Goal: Information Seeking & Learning: Learn about a topic

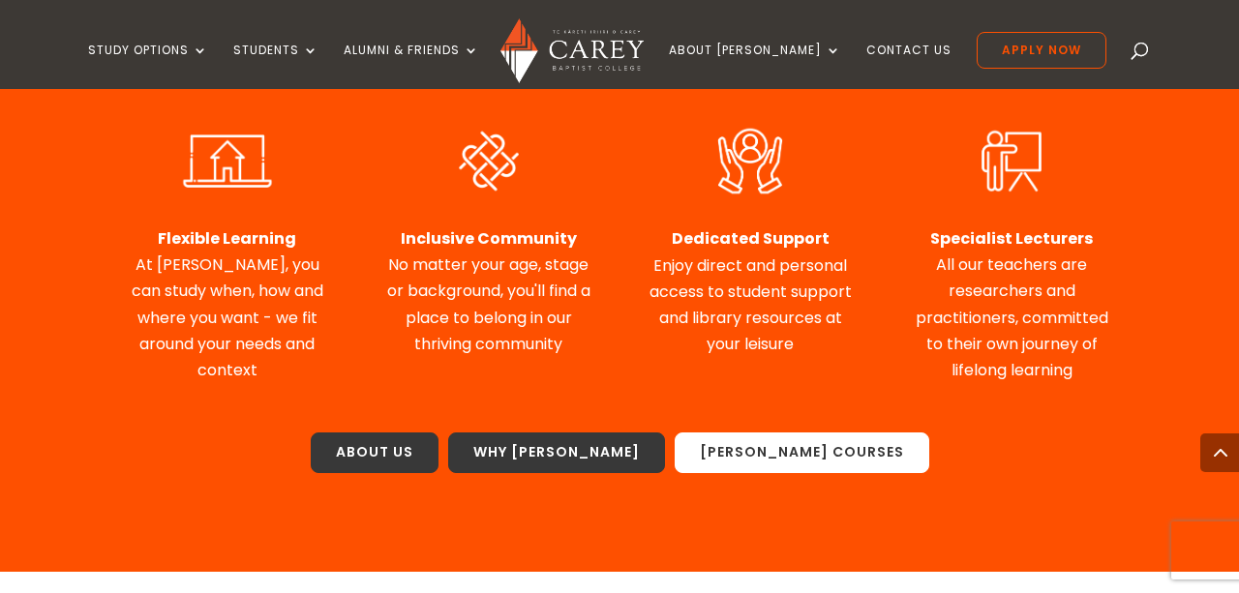
scroll to position [1014, 0]
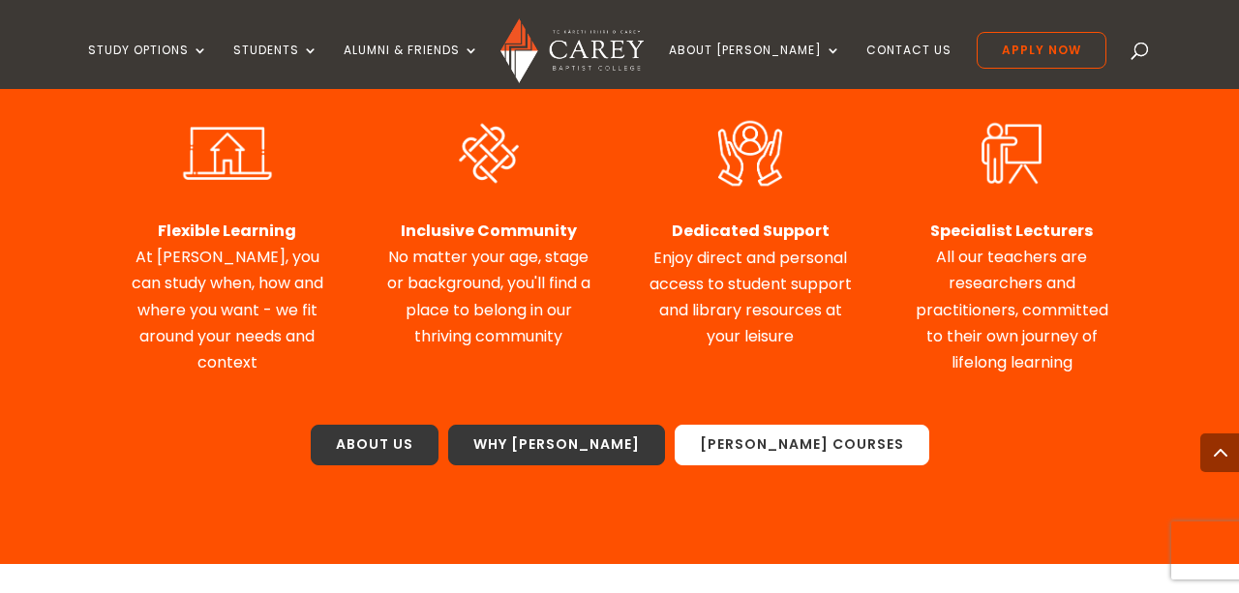
click at [772, 436] on link "Carey Courses" at bounding box center [802, 445] width 255 height 41
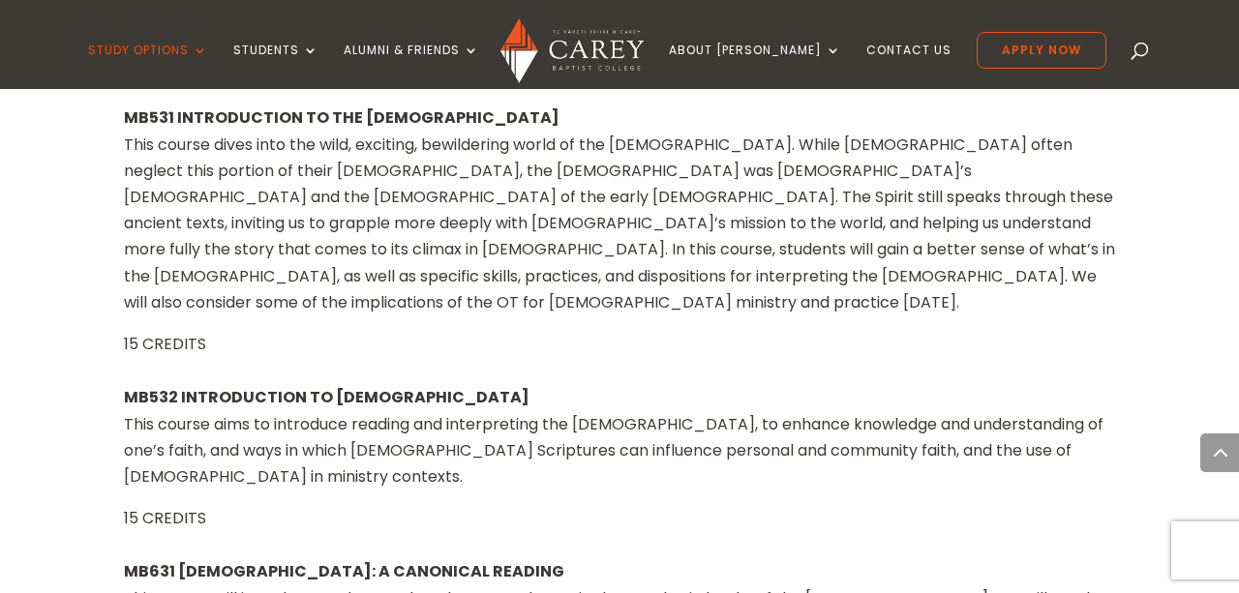
scroll to position [1955, 0]
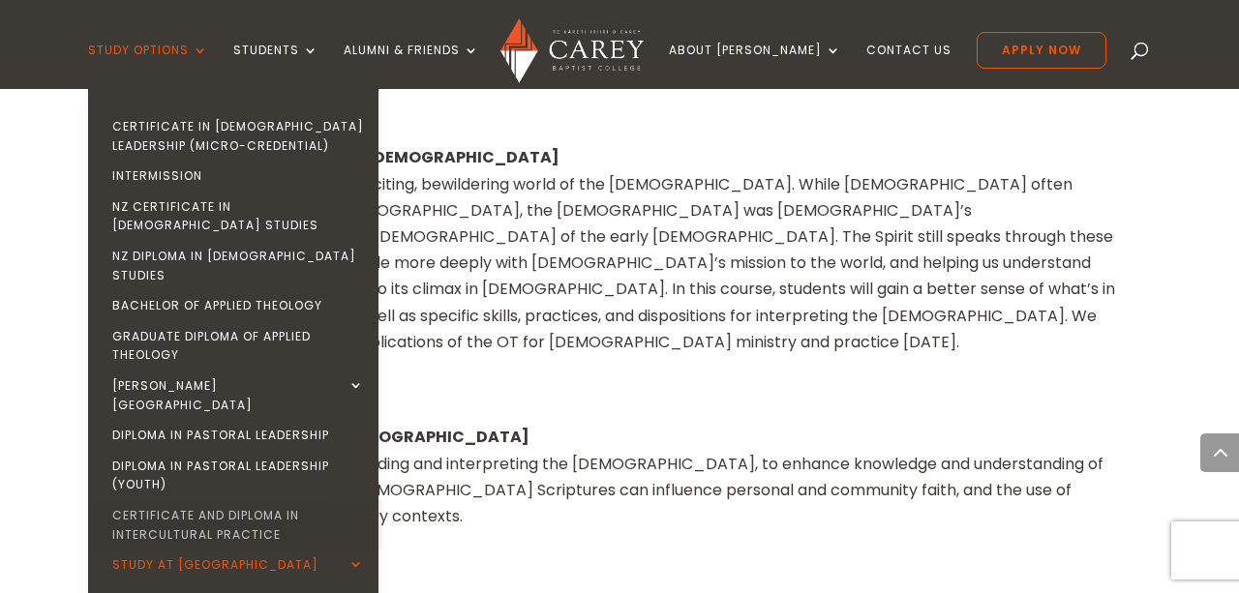
click at [261, 500] on link "Certificate and Diploma in Intercultural Practice" at bounding box center [238, 524] width 290 height 49
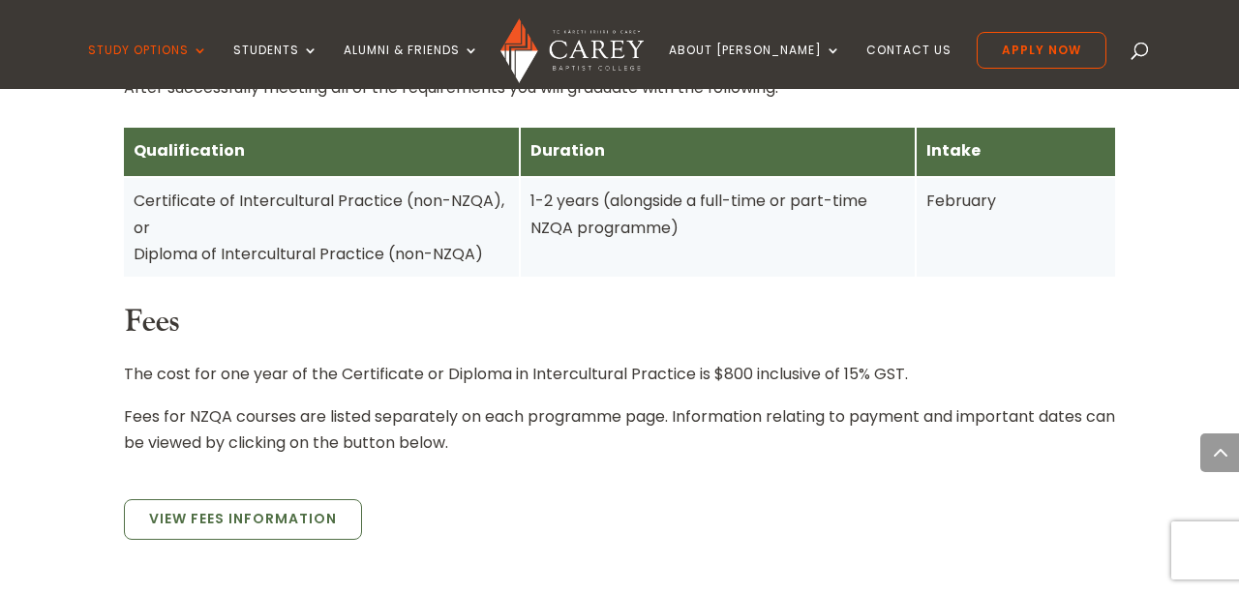
scroll to position [1686, 0]
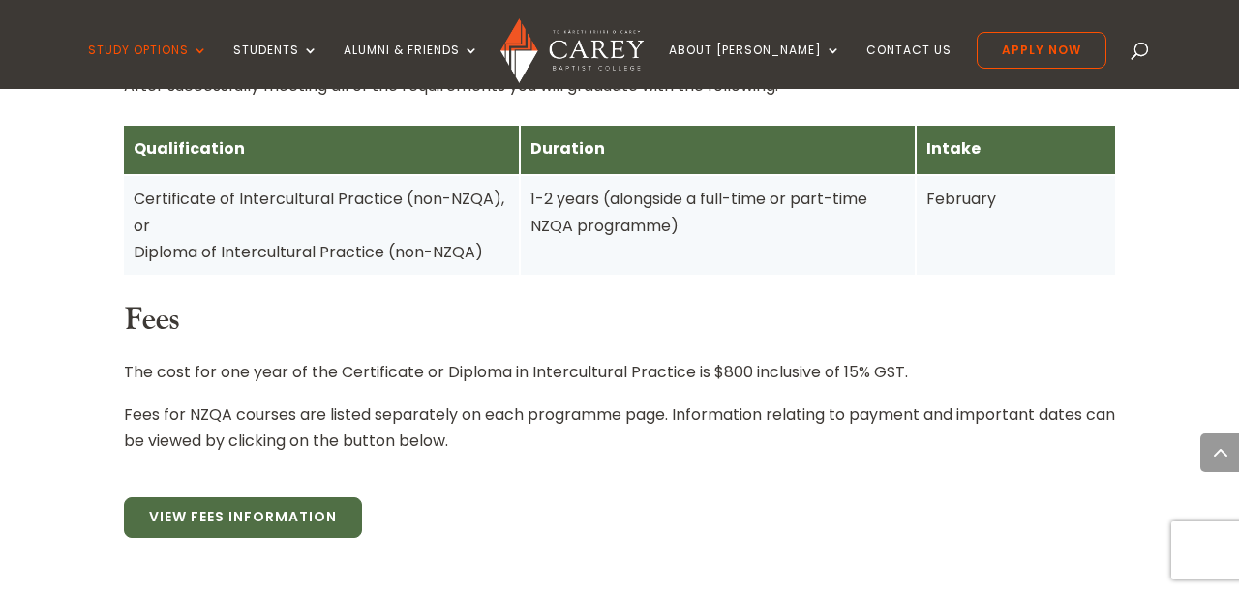
click at [275, 497] on link "View Fees Information" at bounding box center [243, 517] width 238 height 41
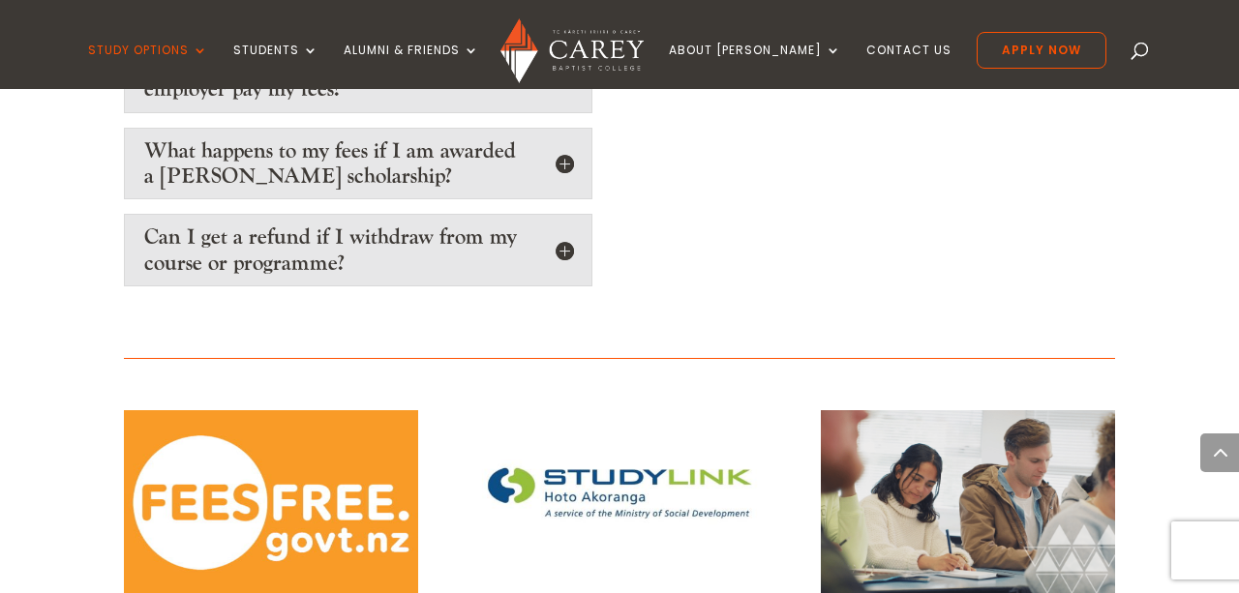
scroll to position [3334, 0]
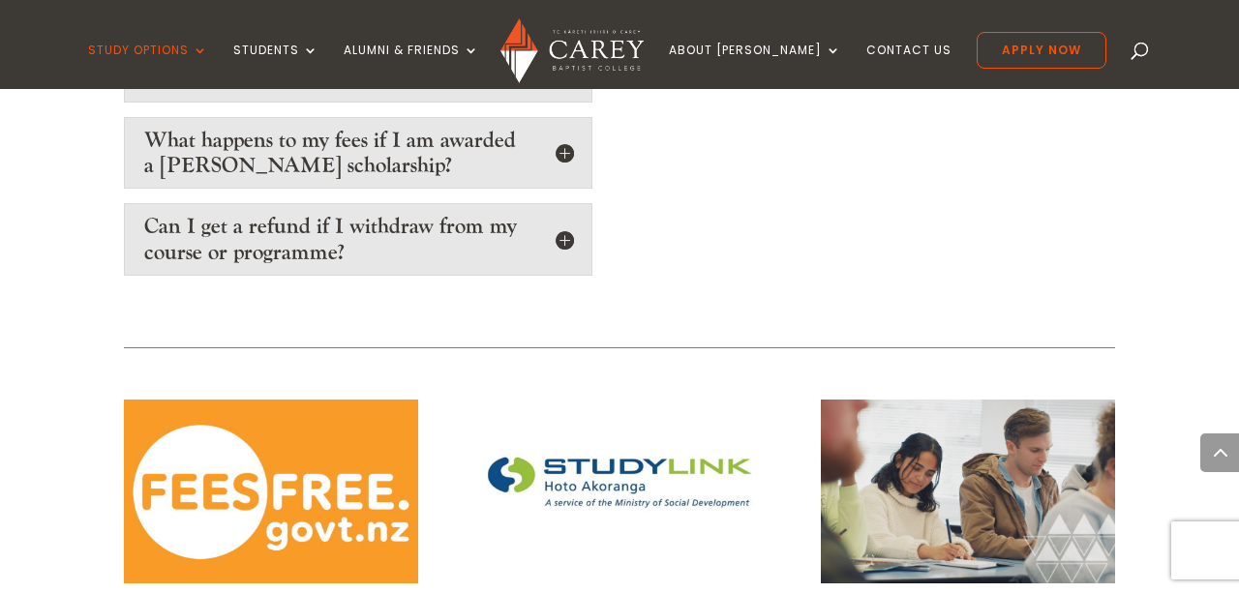
click at [437, 214] on h5 "Can I get a refund if I withdraw from my course or programme?" at bounding box center [358, 239] width 428 height 51
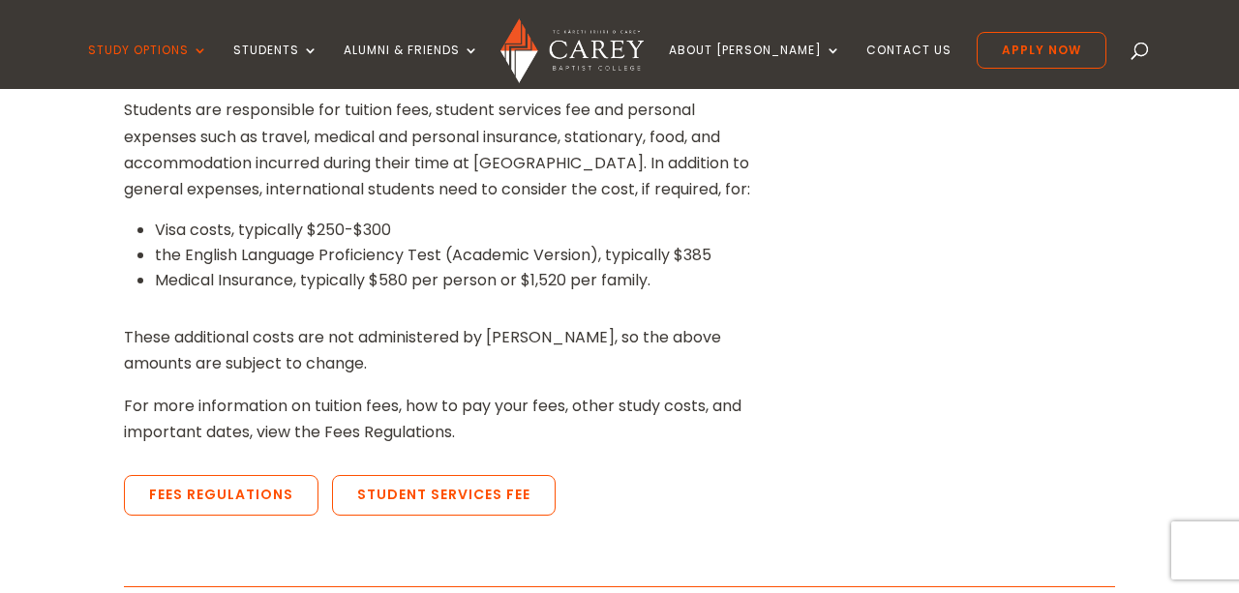
scroll to position [713, 0]
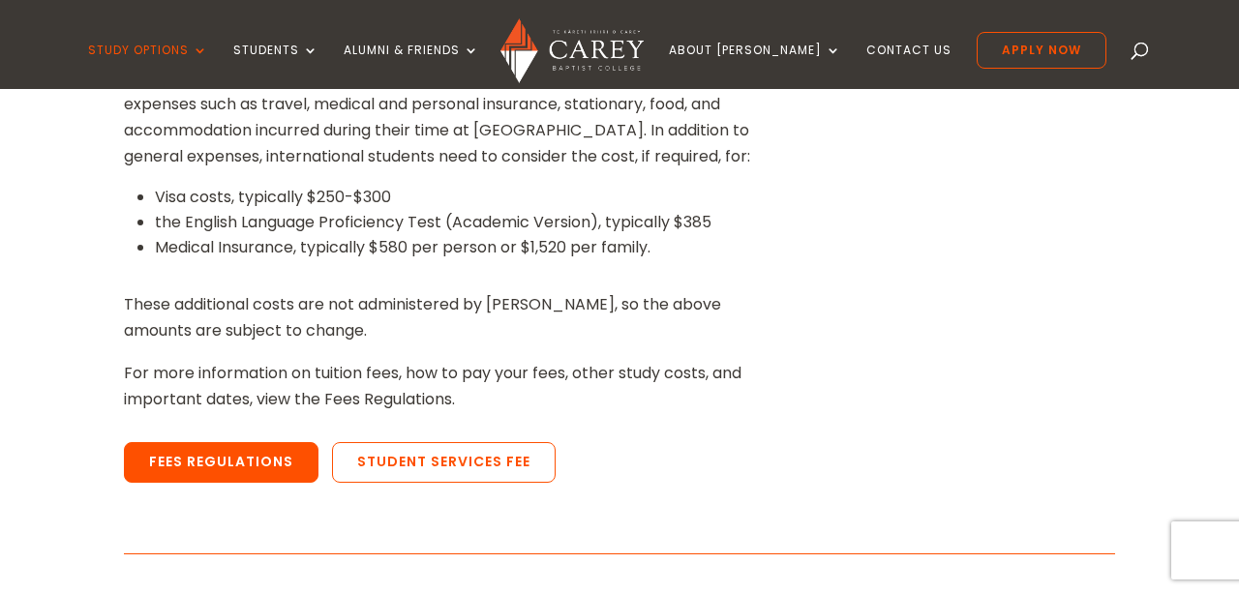
click at [257, 448] on link "Fees Regulations" at bounding box center [221, 462] width 195 height 41
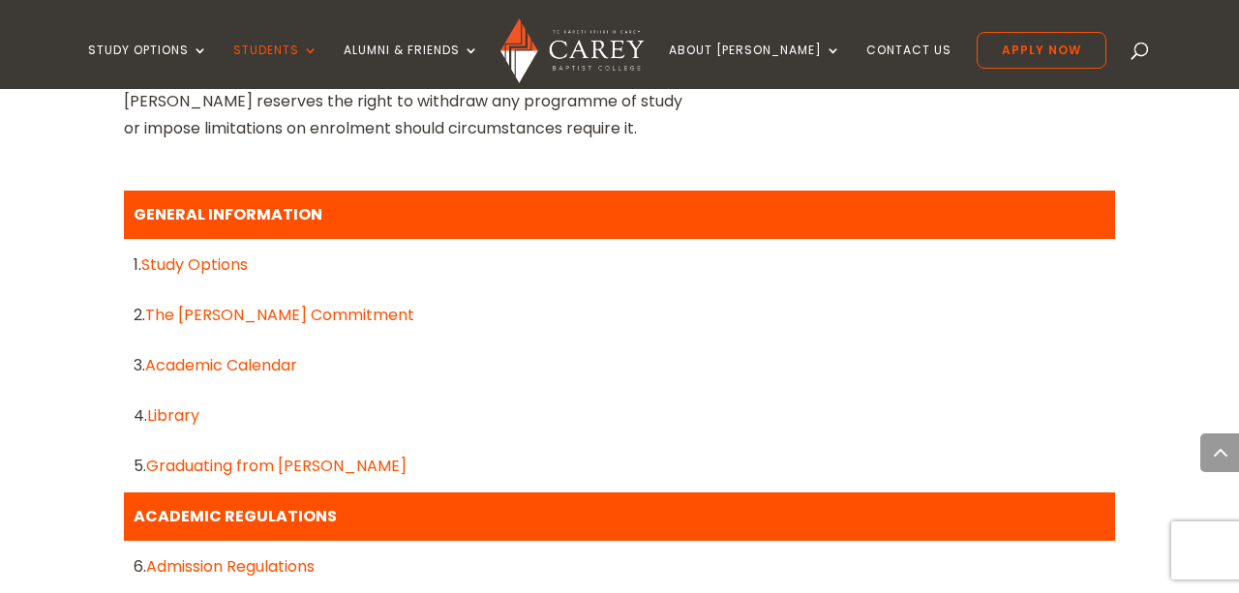
scroll to position [878, 0]
click at [224, 266] on link "Study Options" at bounding box center [194, 265] width 106 height 22
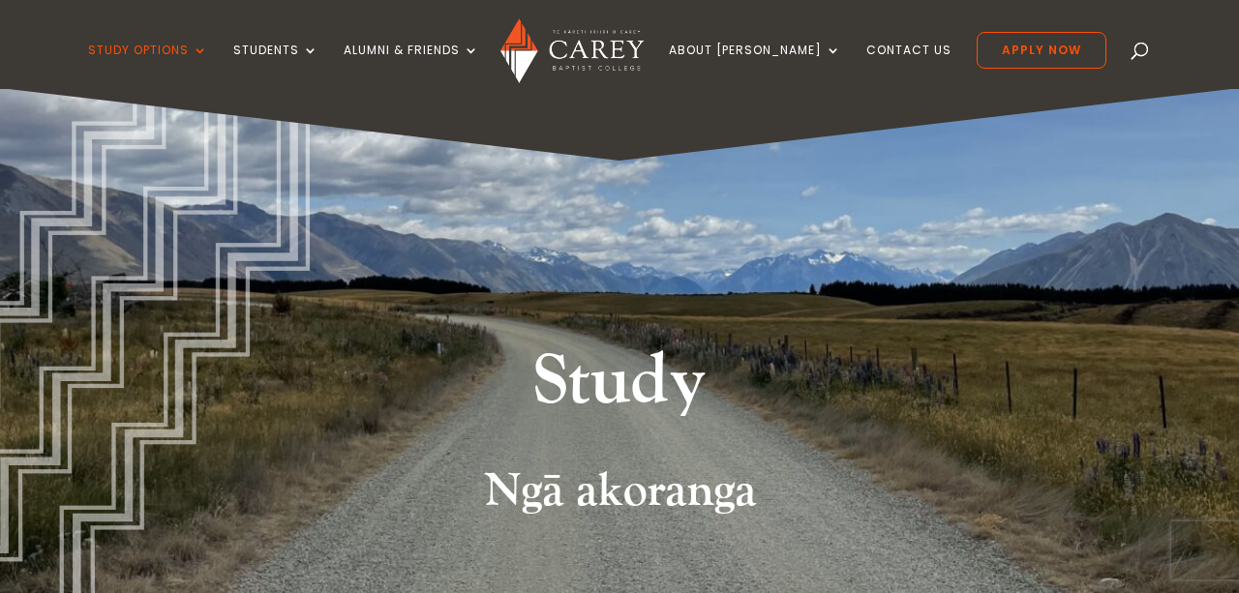
click at [888, 38] on ul "Study Options Certificate in [DEMOGRAPHIC_DATA] Leadership (Micro-credential) I…" at bounding box center [596, 60] width 1017 height 57
click at [886, 48] on link "Contact Us" at bounding box center [908, 66] width 85 height 45
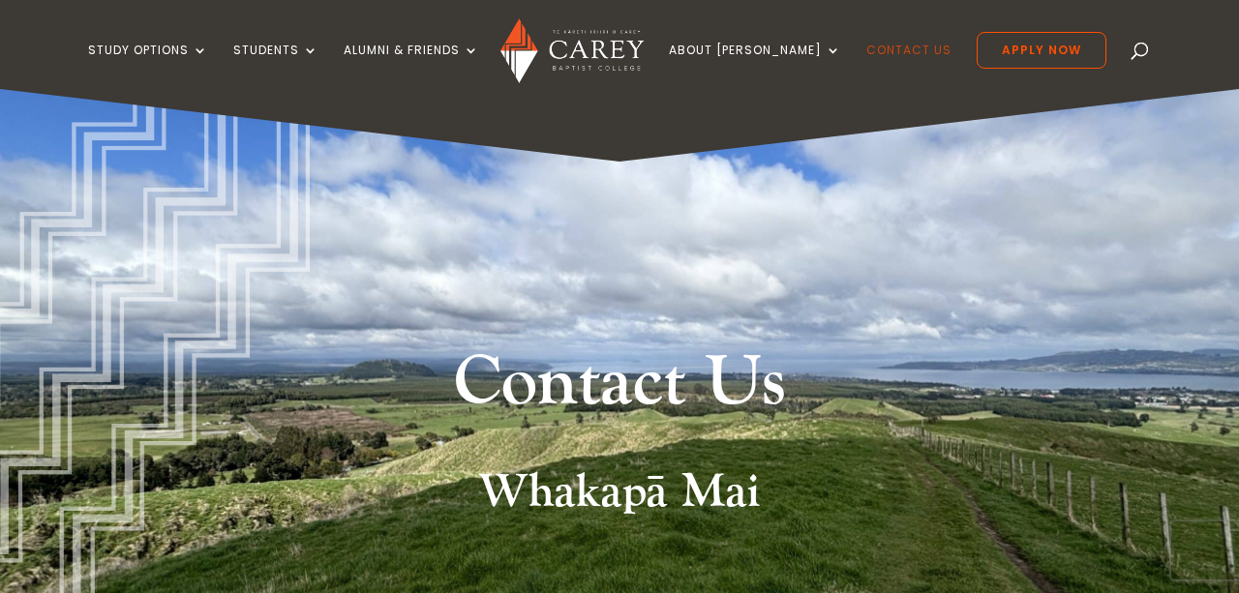
click at [873, 51] on link "Contact Us" at bounding box center [908, 66] width 85 height 45
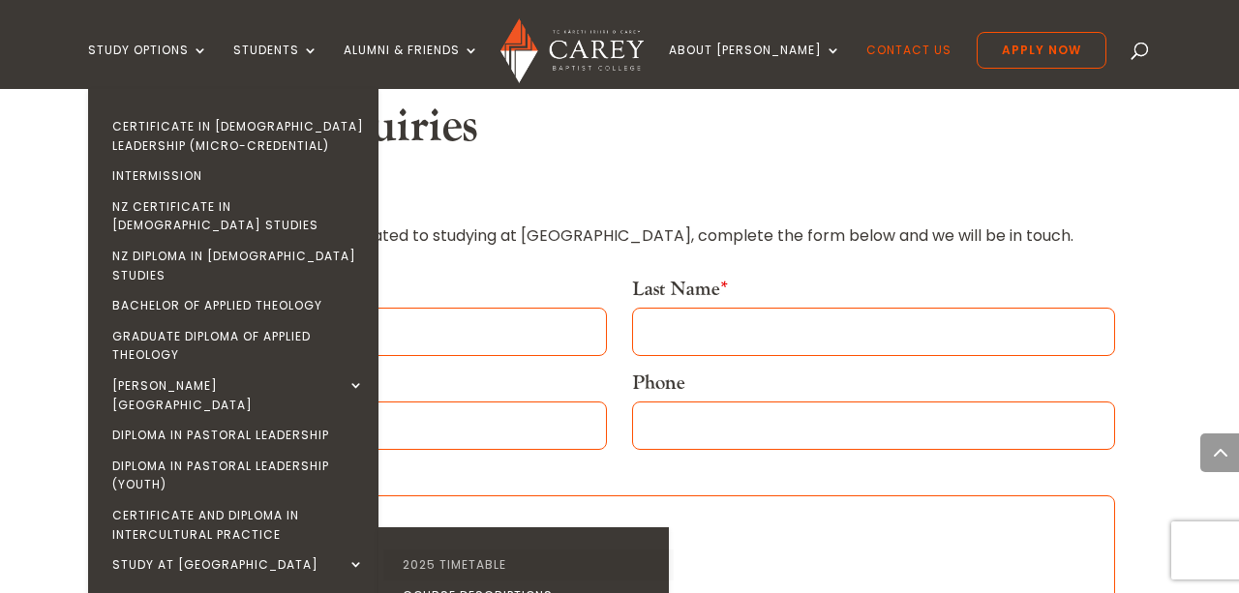
scroll to position [1021, 0]
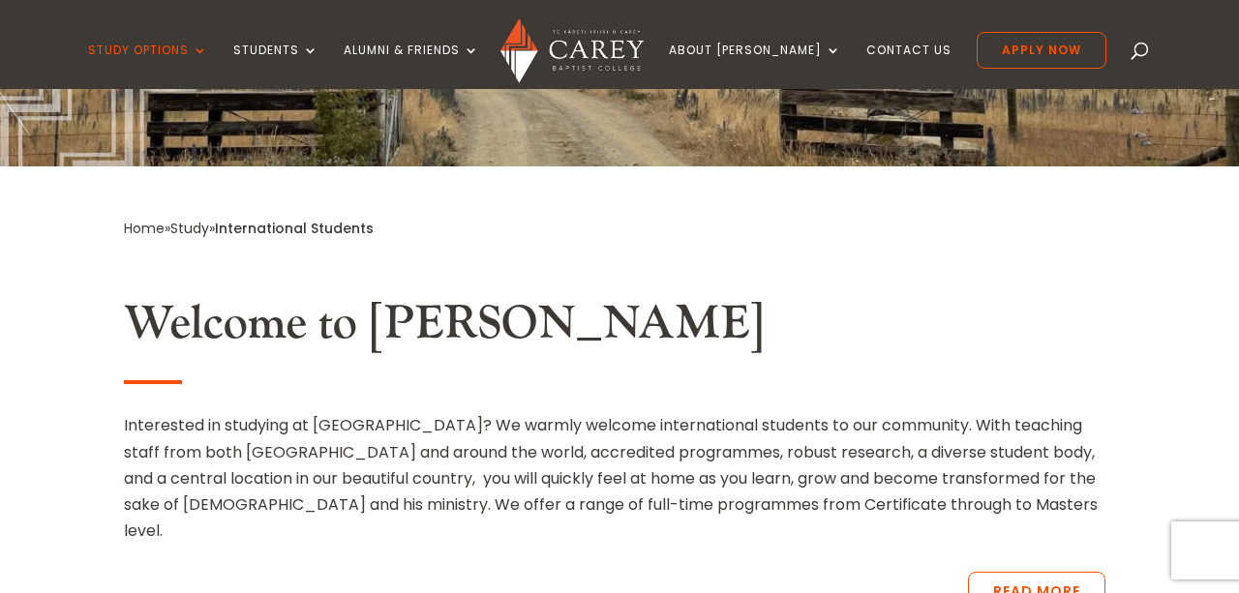
scroll to position [369, 0]
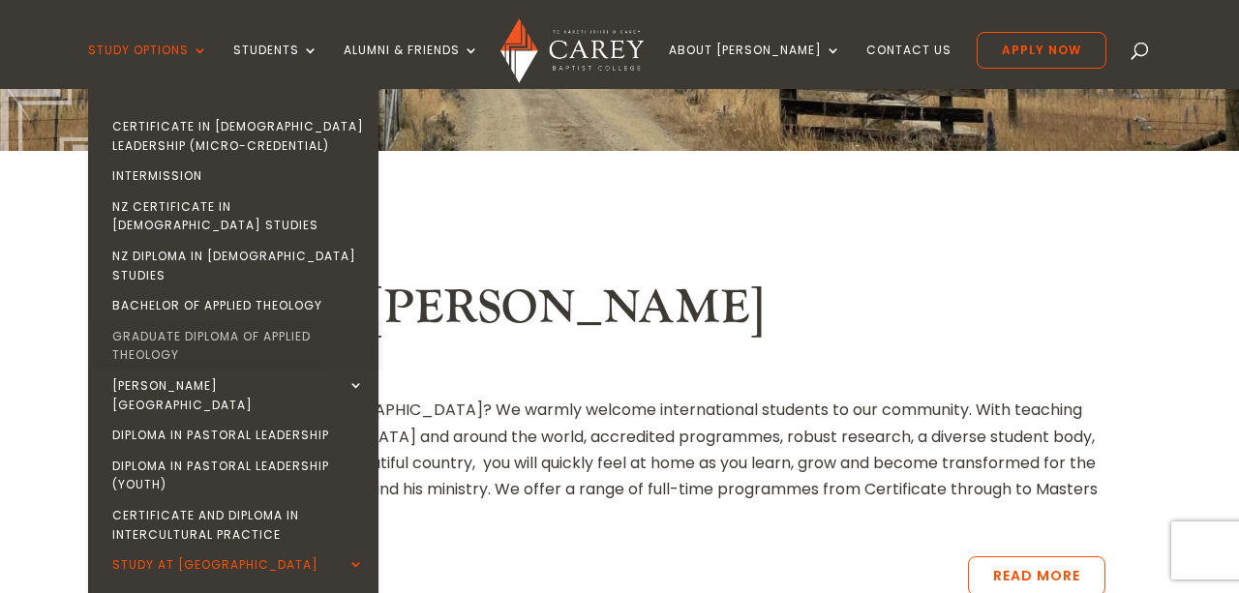
click at [288, 321] on link "Graduate Diploma of Applied Theology" at bounding box center [238, 345] width 290 height 49
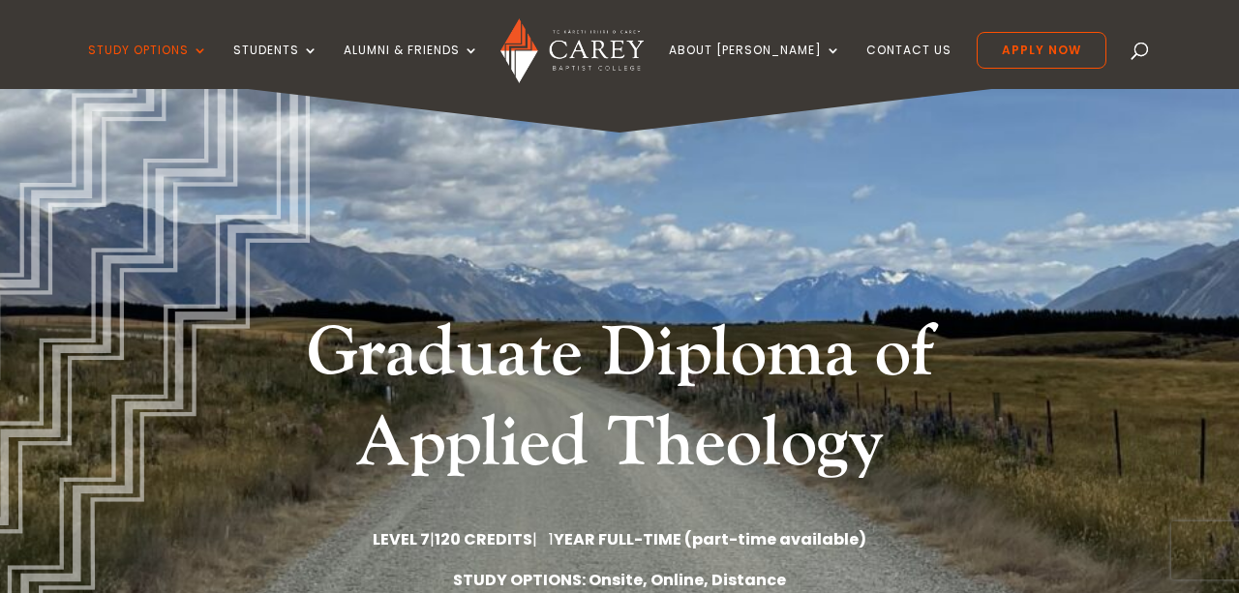
scroll to position [26, 0]
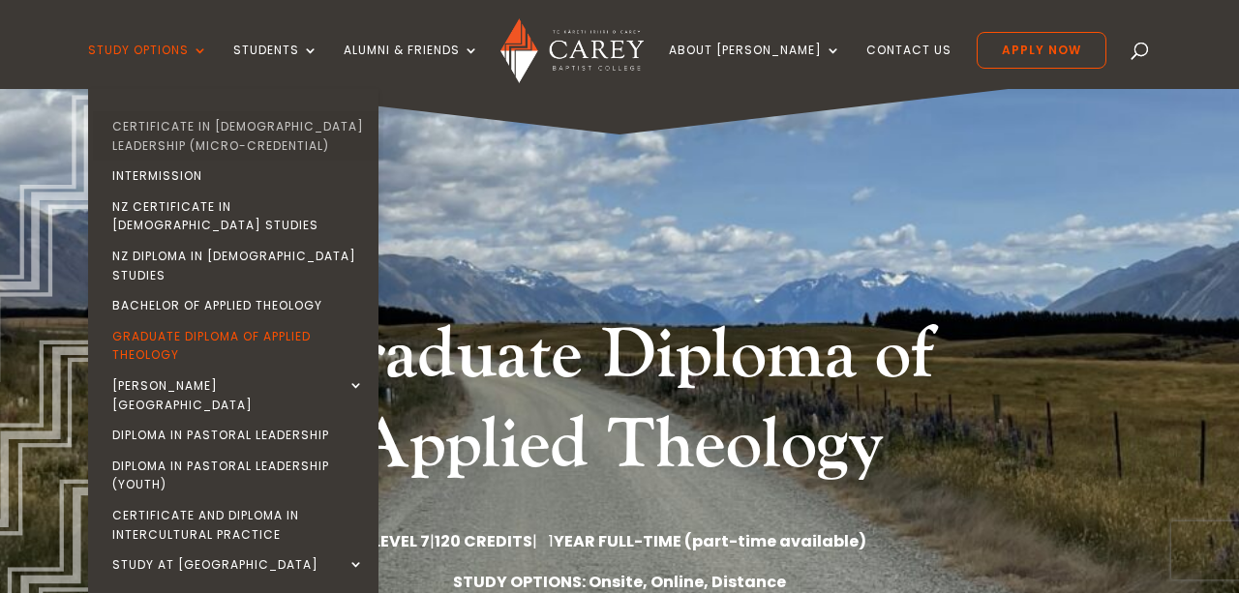
click at [245, 124] on link "Certificate in [DEMOGRAPHIC_DATA] Leadership (Micro-credential)" at bounding box center [238, 135] width 290 height 49
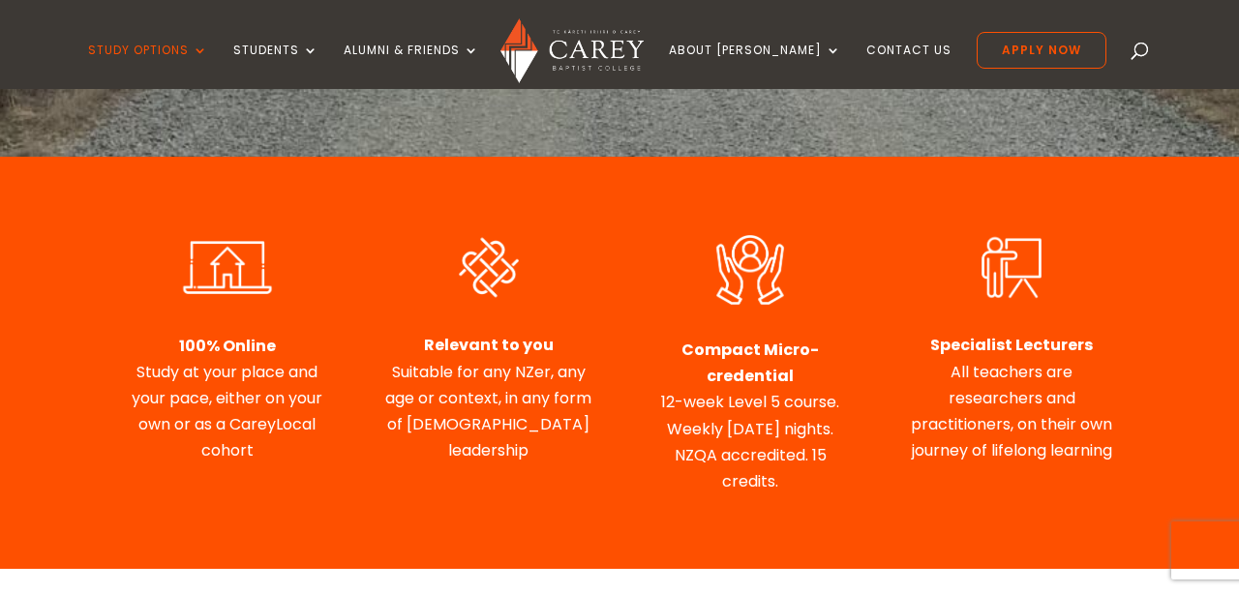
scroll to position [641, 0]
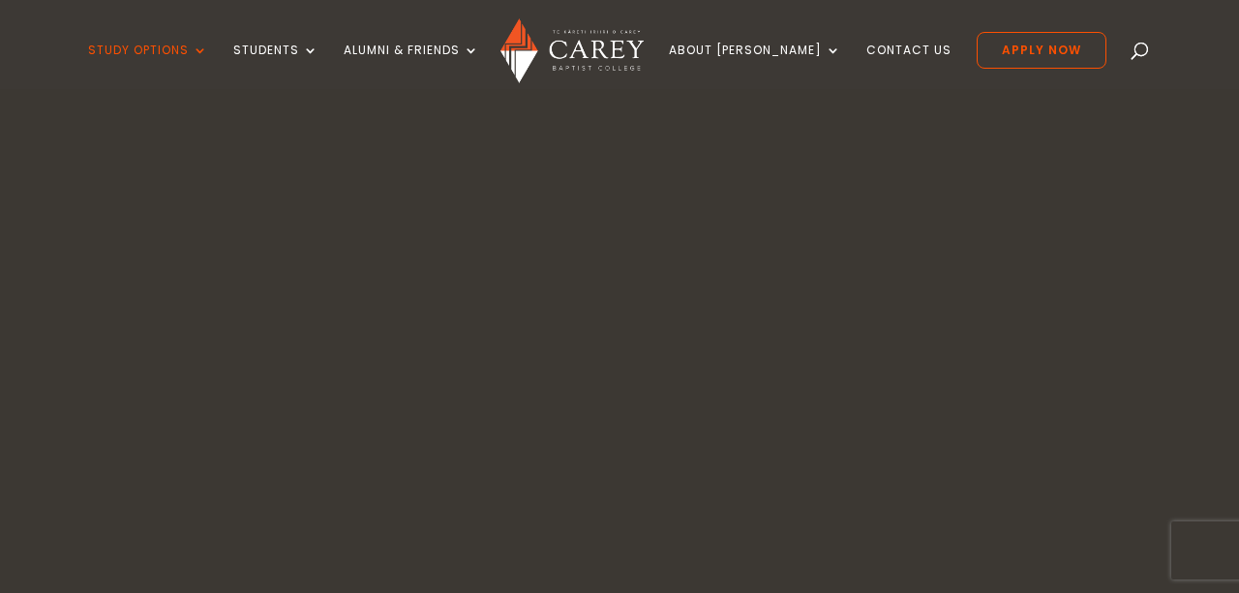
scroll to position [26, 0]
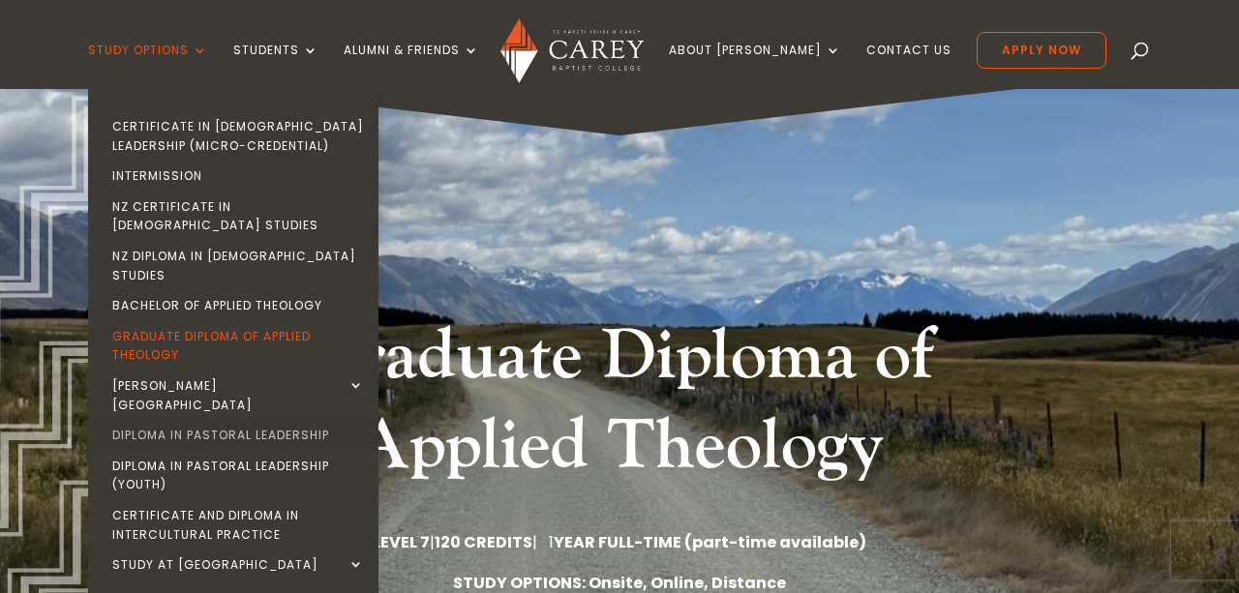
click at [316, 420] on link "Diploma in Pastoral Leadership" at bounding box center [238, 435] width 290 height 31
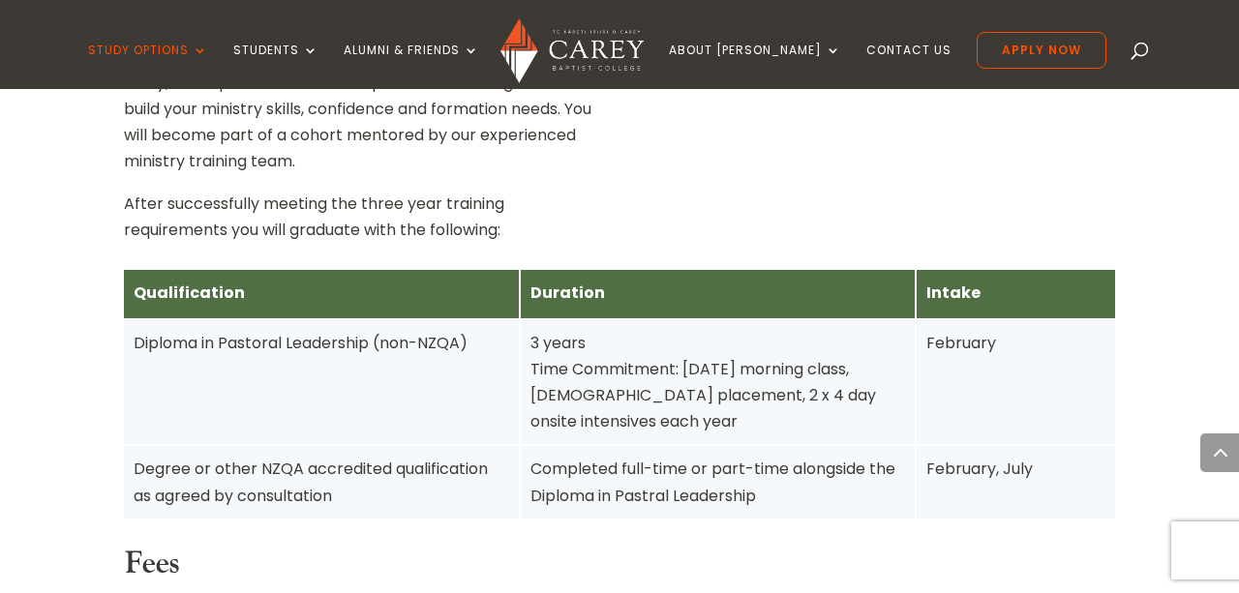
scroll to position [1160, 0]
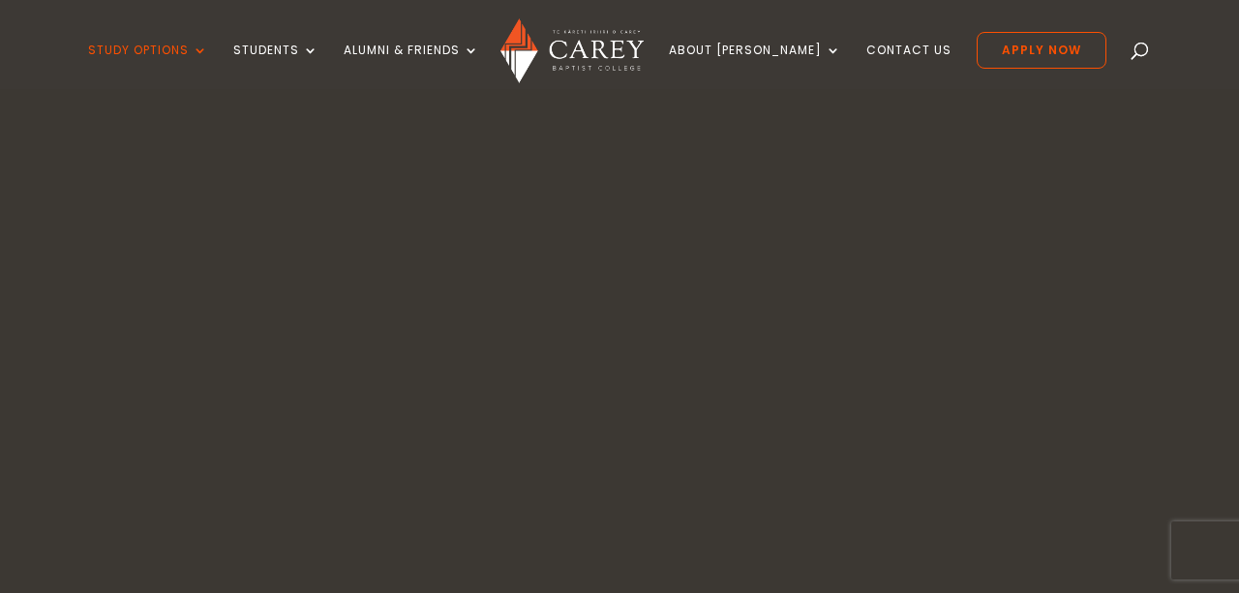
scroll to position [427, 0]
